Goal: Information Seeking & Learning: Learn about a topic

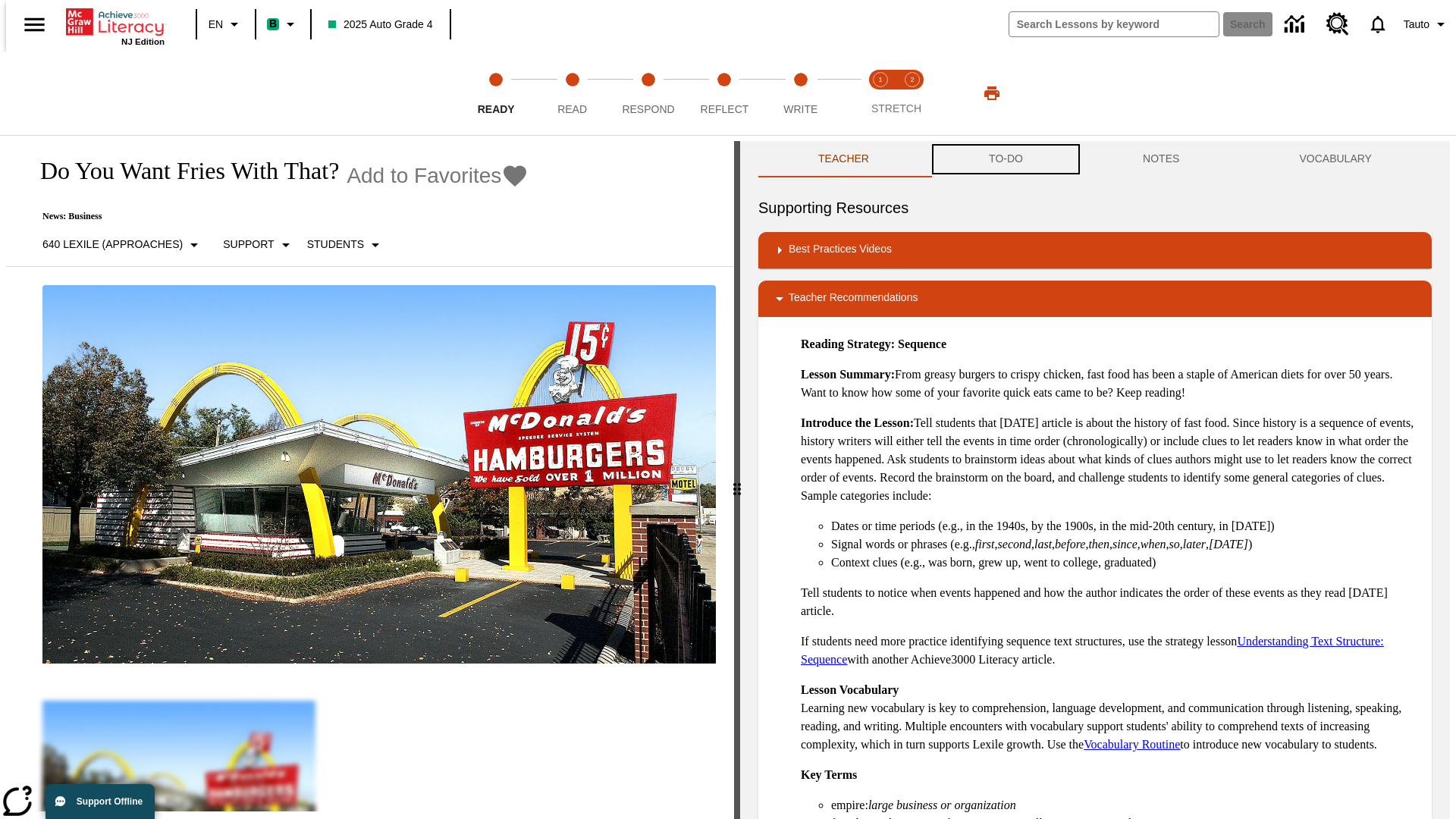
click at [1005, 159] on button "TO-DO" at bounding box center [1006, 159] width 154 height 36
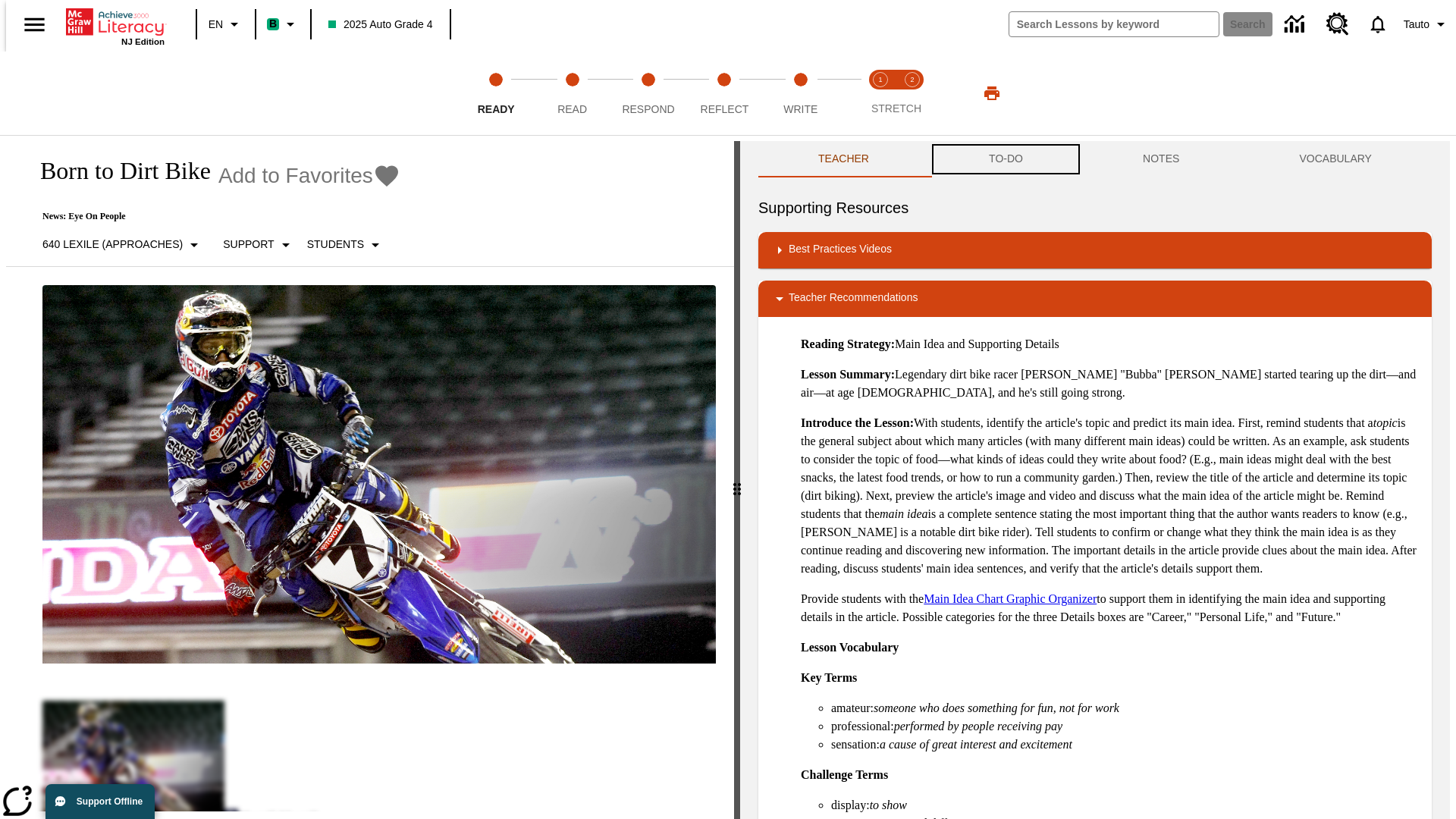
click at [1005, 159] on button "TO-DO" at bounding box center [1006, 159] width 154 height 36
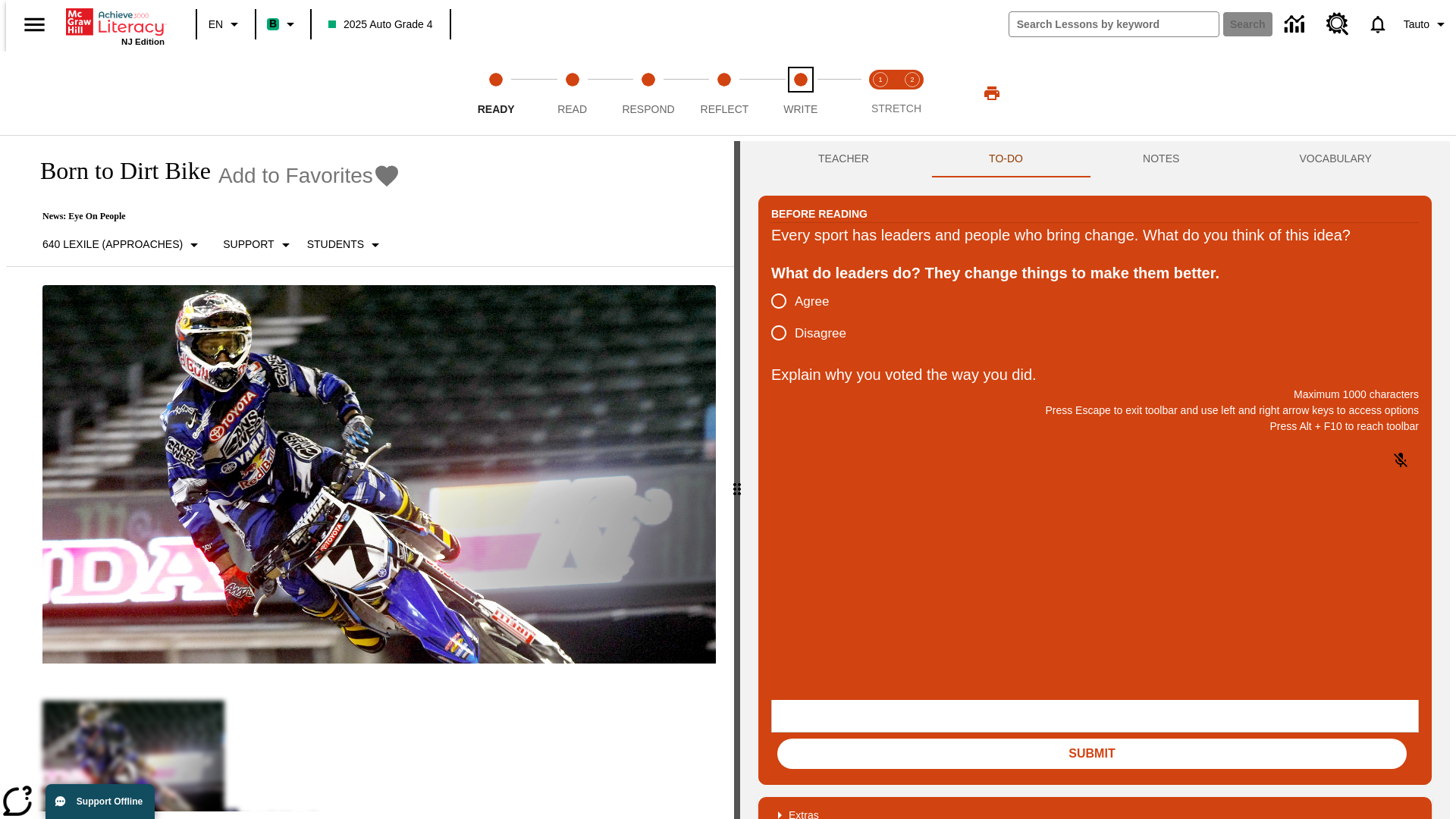
click at [800, 93] on span "Write" at bounding box center [800, 102] width 34 height 27
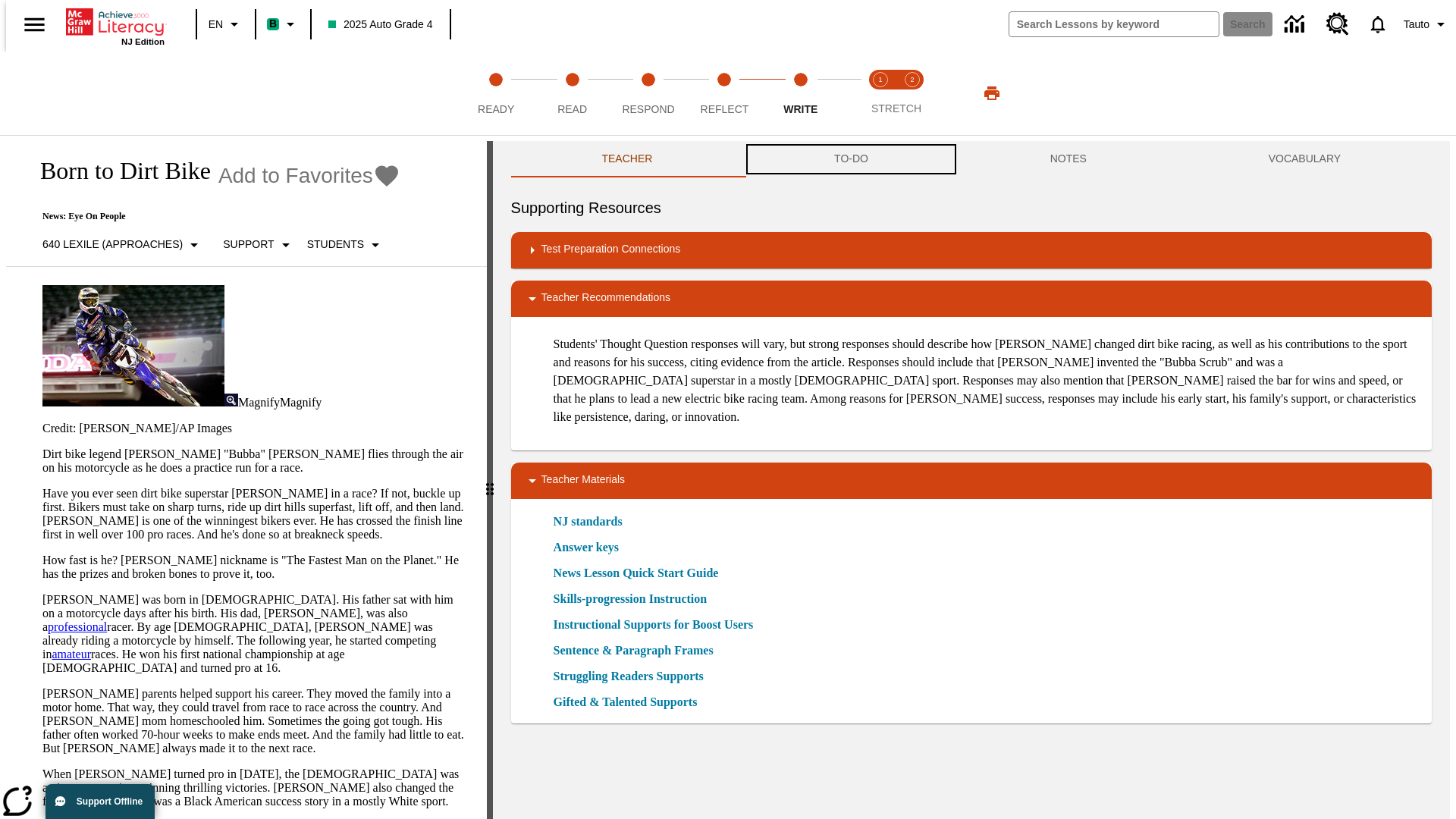
scroll to position [1, 0]
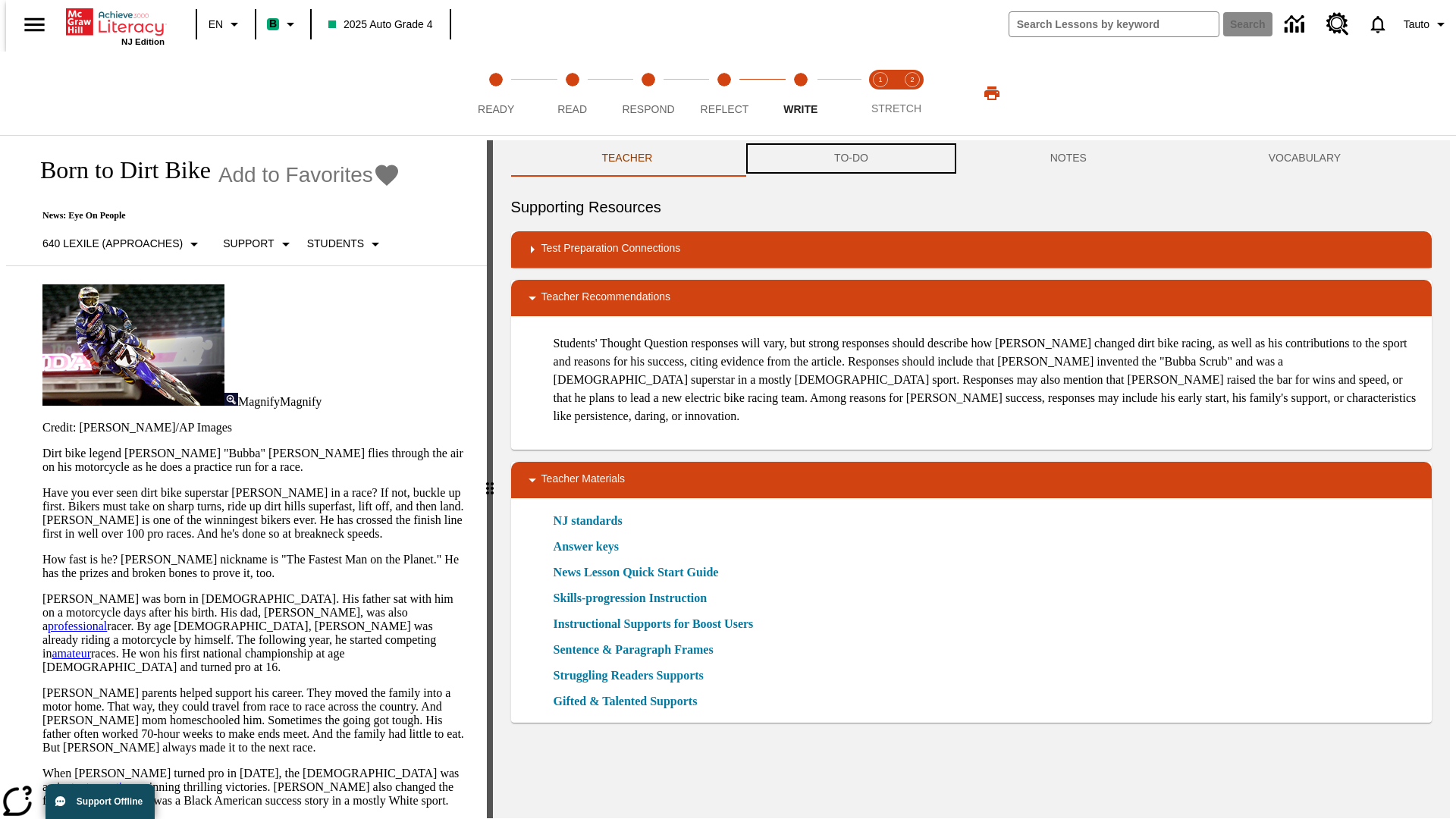
click at [850, 159] on button "TO-DO" at bounding box center [851, 158] width 216 height 36
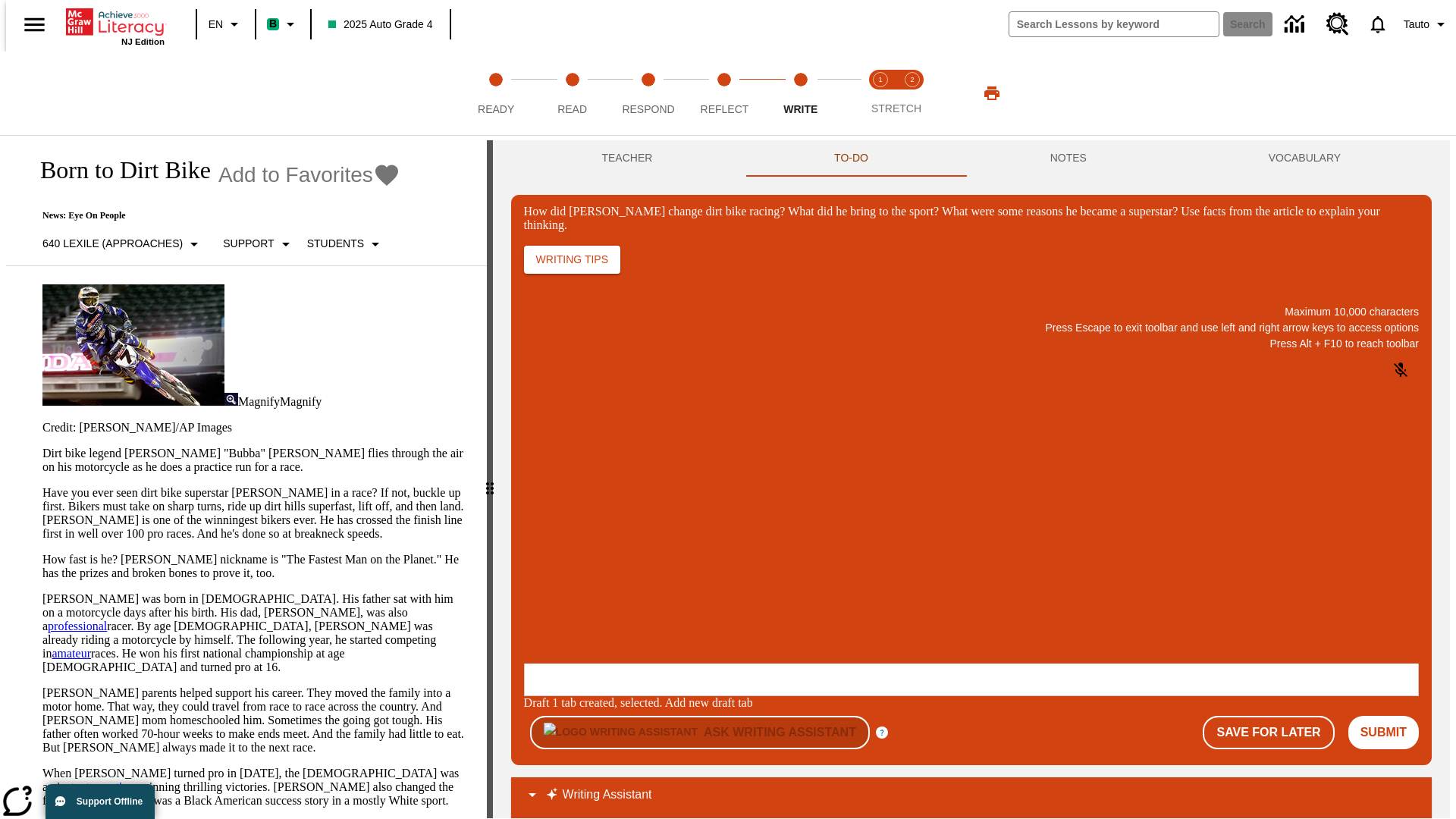
scroll to position [0, 0]
click at [1277, 716] on button "Save For Later" at bounding box center [1267, 732] width 131 height 33
